Goal: Information Seeking & Learning: Learn about a topic

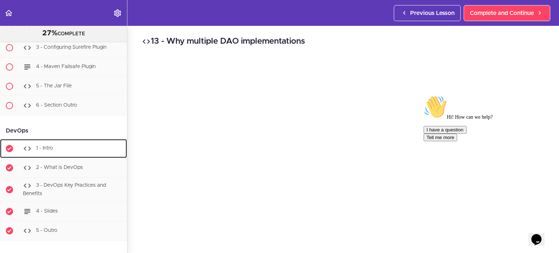
click at [49, 146] on span "1 - Intro" at bounding box center [44, 148] width 17 height 5
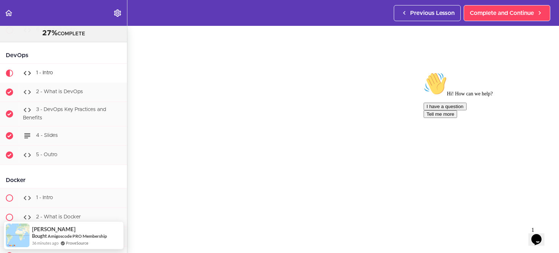
scroll to position [44, 0]
click at [424, 72] on icon "Chat attention grabber" at bounding box center [424, 72] width 0 height 0
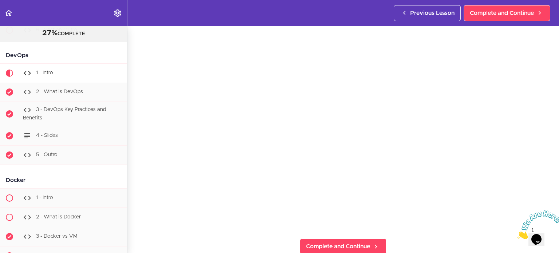
scroll to position [73, 0]
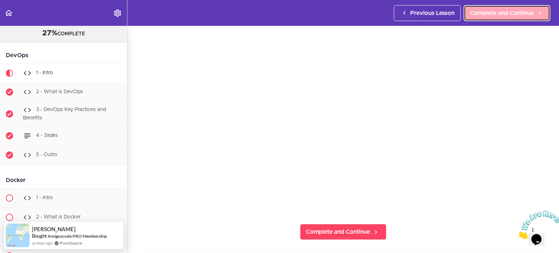
click at [486, 11] on span "Complete and Continue" at bounding box center [502, 13] width 64 height 9
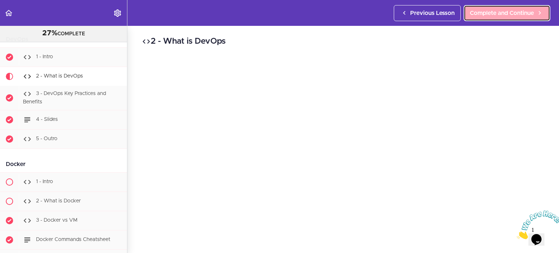
scroll to position [4855, 0]
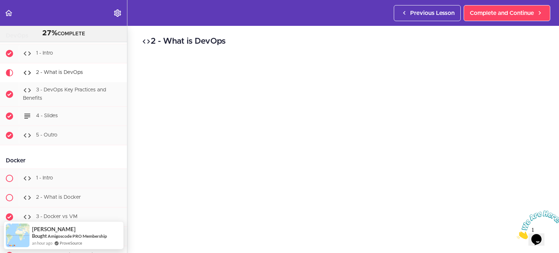
click at [517, 234] on icon "Close" at bounding box center [517, 237] width 0 height 6
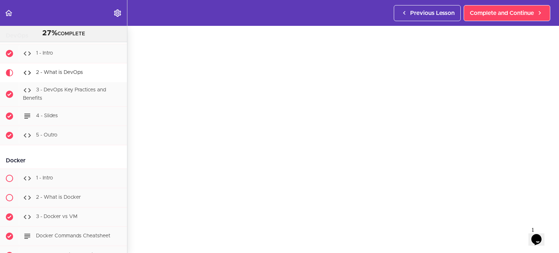
scroll to position [44, 0]
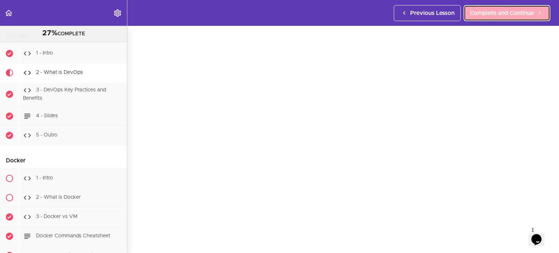
click at [493, 17] on span "Complete and Continue" at bounding box center [502, 13] width 64 height 9
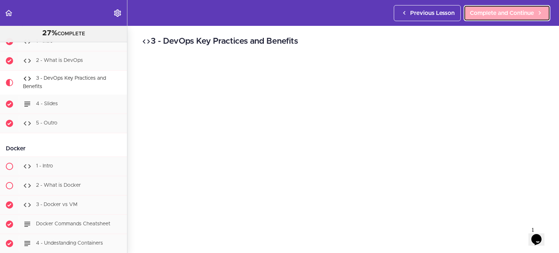
scroll to position [4874, 0]
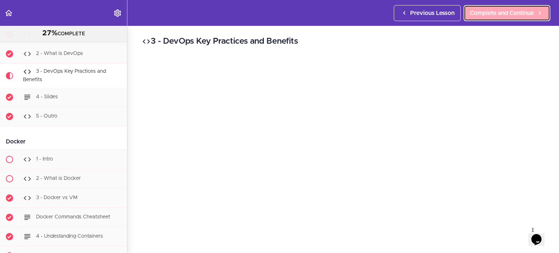
click at [517, 16] on span "Complete and Continue" at bounding box center [502, 13] width 64 height 9
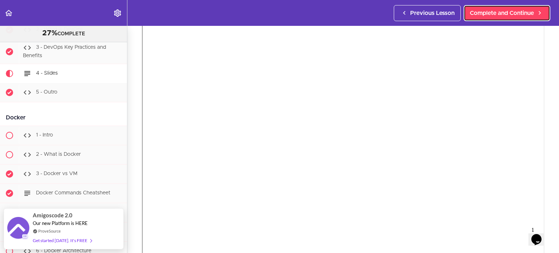
scroll to position [58, 0]
click at [542, 100] on div "devops slides.pdf" at bounding box center [342, 173] width 413 height 346
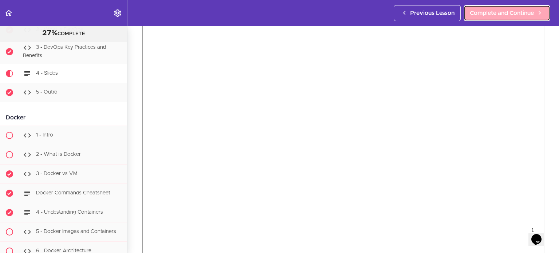
click at [487, 10] on span "Complete and Continue" at bounding box center [502, 13] width 64 height 9
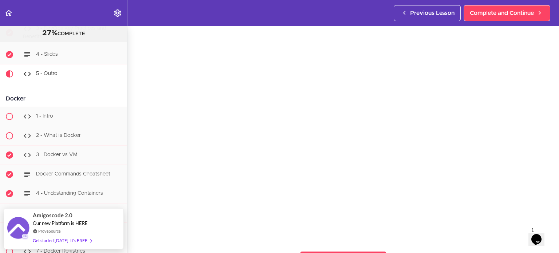
scroll to position [48, 0]
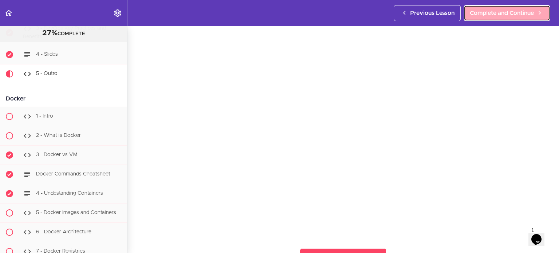
click at [505, 12] on span "Complete and Continue" at bounding box center [502, 13] width 64 height 9
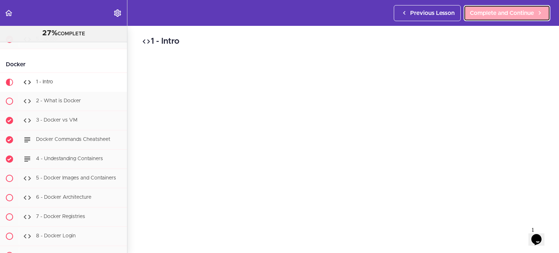
scroll to position [4961, 0]
